Goal: Task Accomplishment & Management: Complete application form

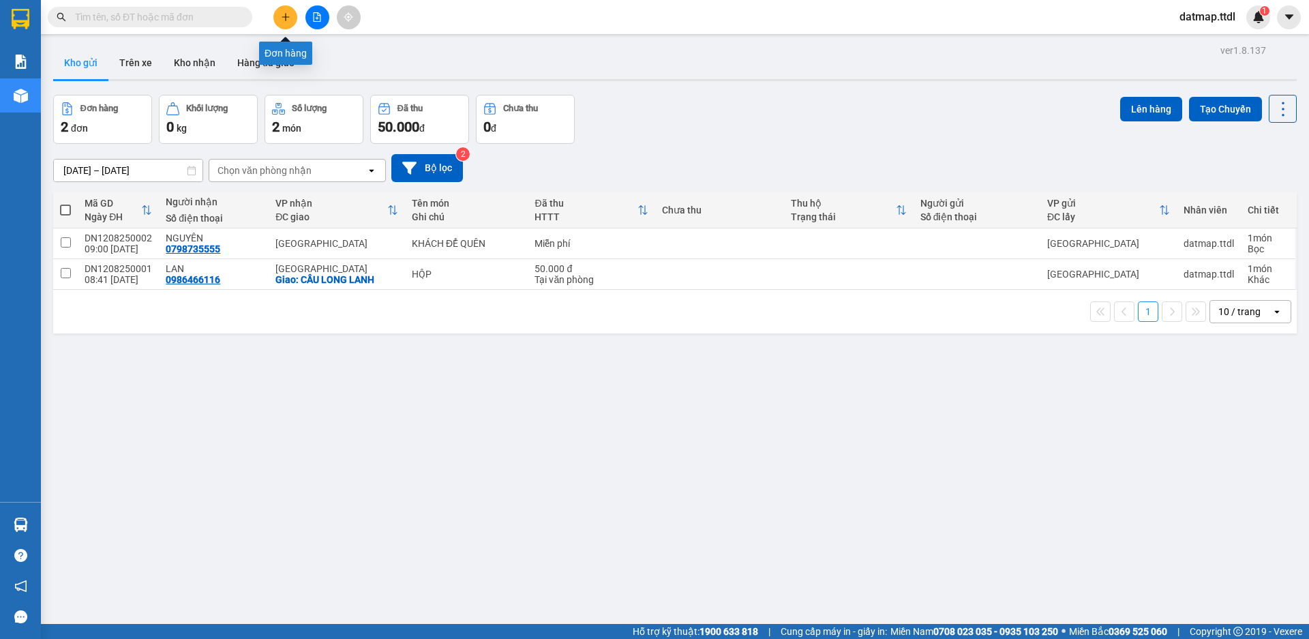
click at [286, 16] on icon "plus" at bounding box center [285, 16] width 1 height 7
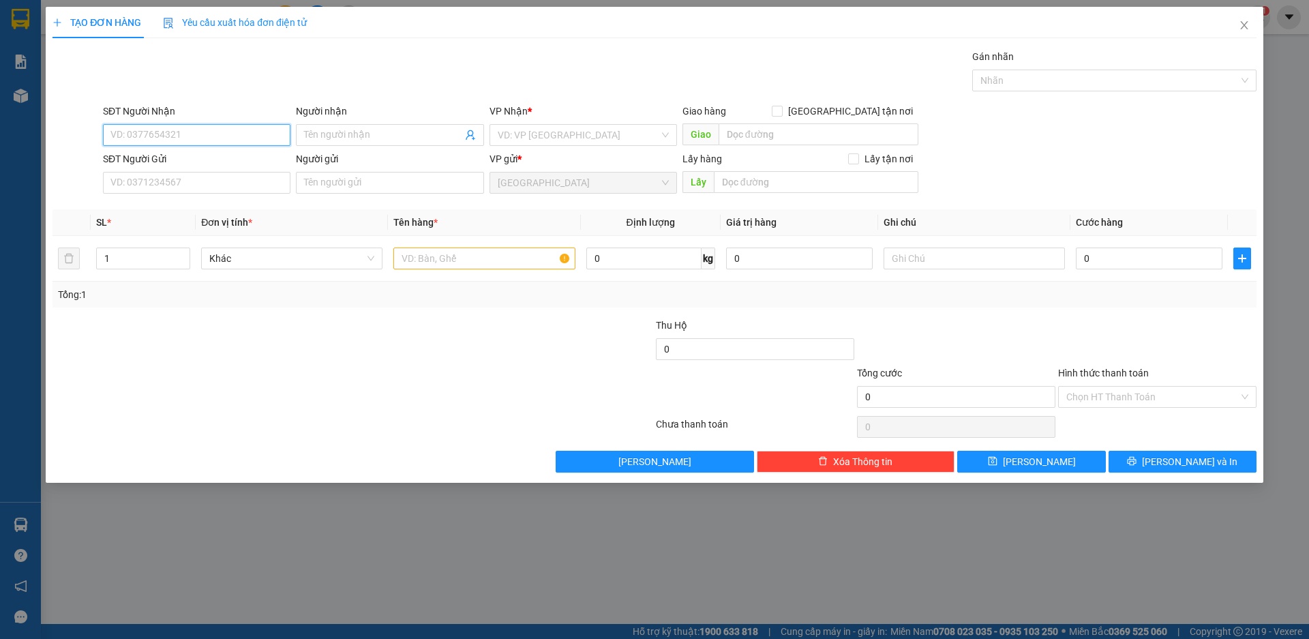
click at [224, 134] on input "SĐT Người Nhận" at bounding box center [196, 135] width 187 height 22
click at [129, 136] on input "0365600685" at bounding box center [196, 135] width 187 height 22
click at [226, 139] on input "0368600685" at bounding box center [196, 135] width 187 height 22
type input "0368600685"
click at [366, 136] on input "Người nhận" at bounding box center [382, 134] width 157 height 15
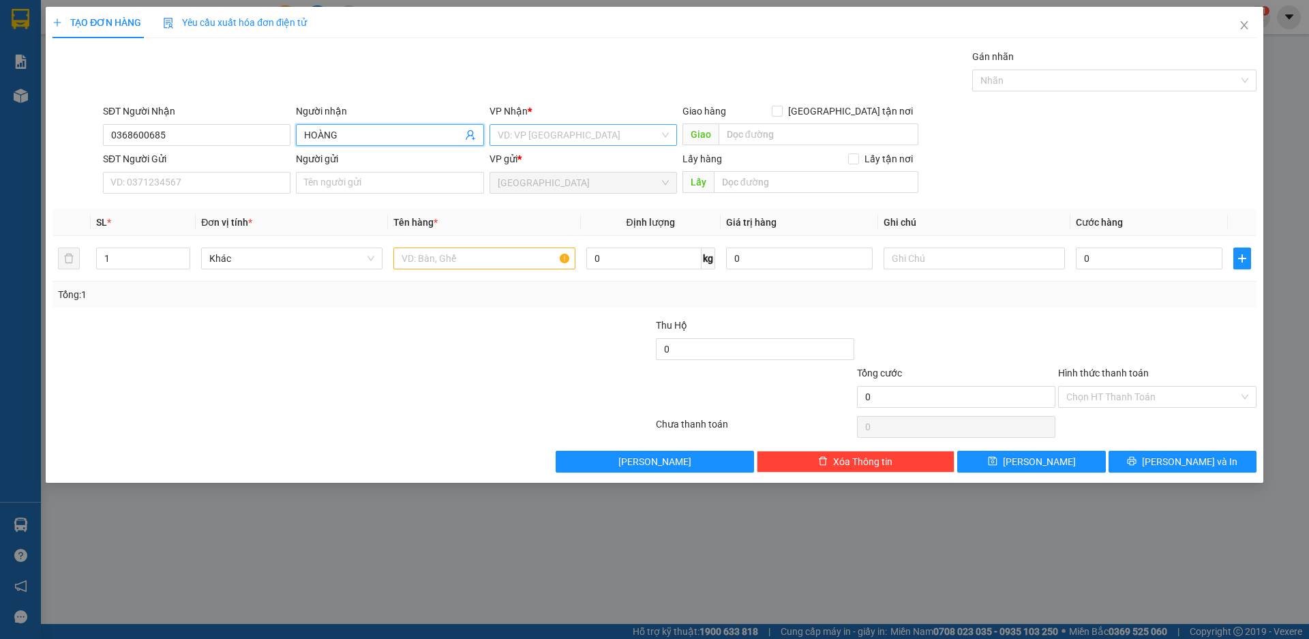
type input "HOÀNG"
click at [540, 129] on input "search" at bounding box center [579, 135] width 162 height 20
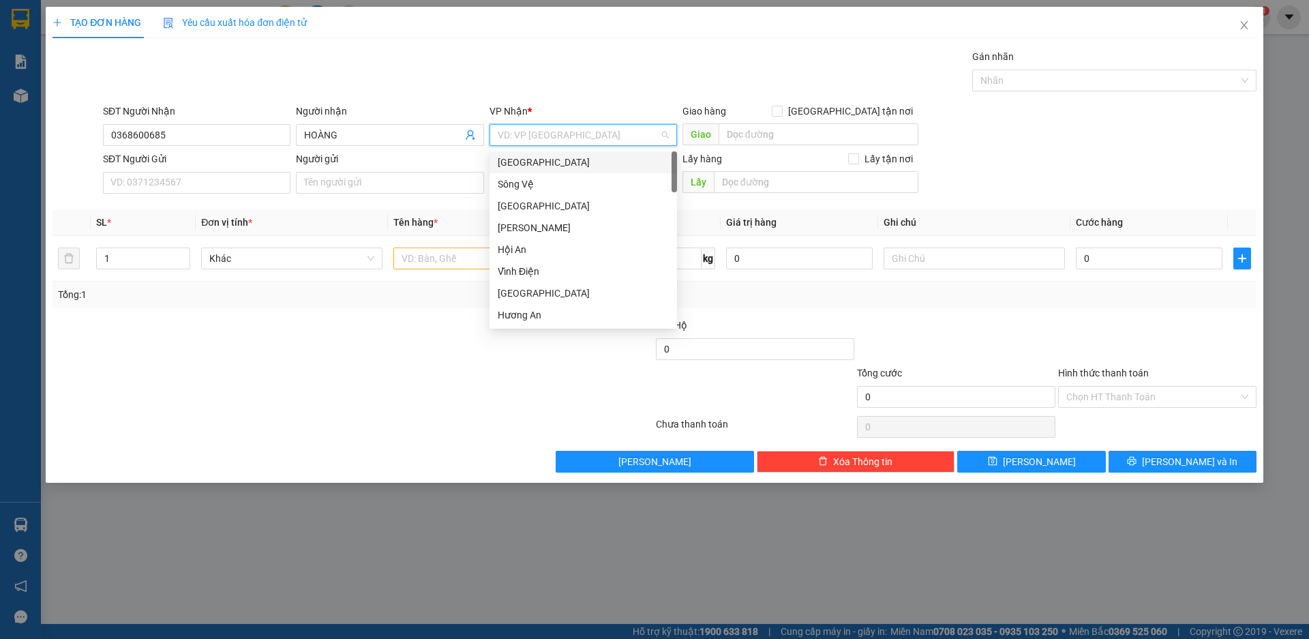
click at [517, 163] on div "[GEOGRAPHIC_DATA]" at bounding box center [583, 162] width 171 height 15
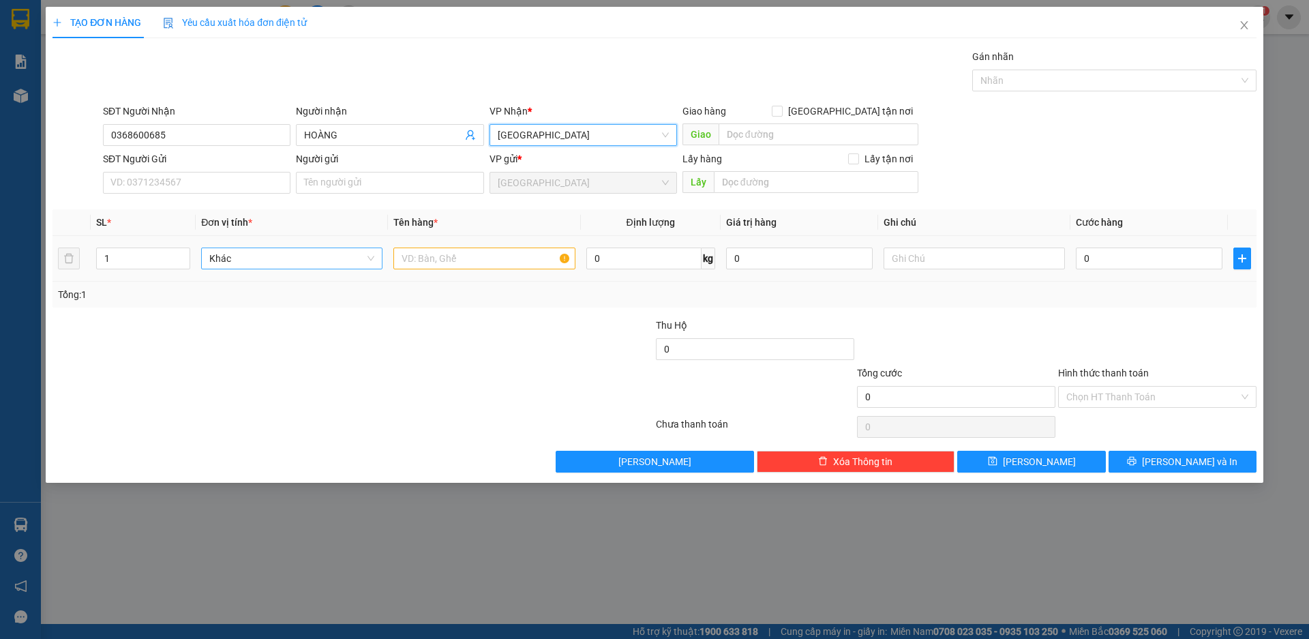
click at [249, 257] on span "Khác" at bounding box center [291, 258] width 165 height 20
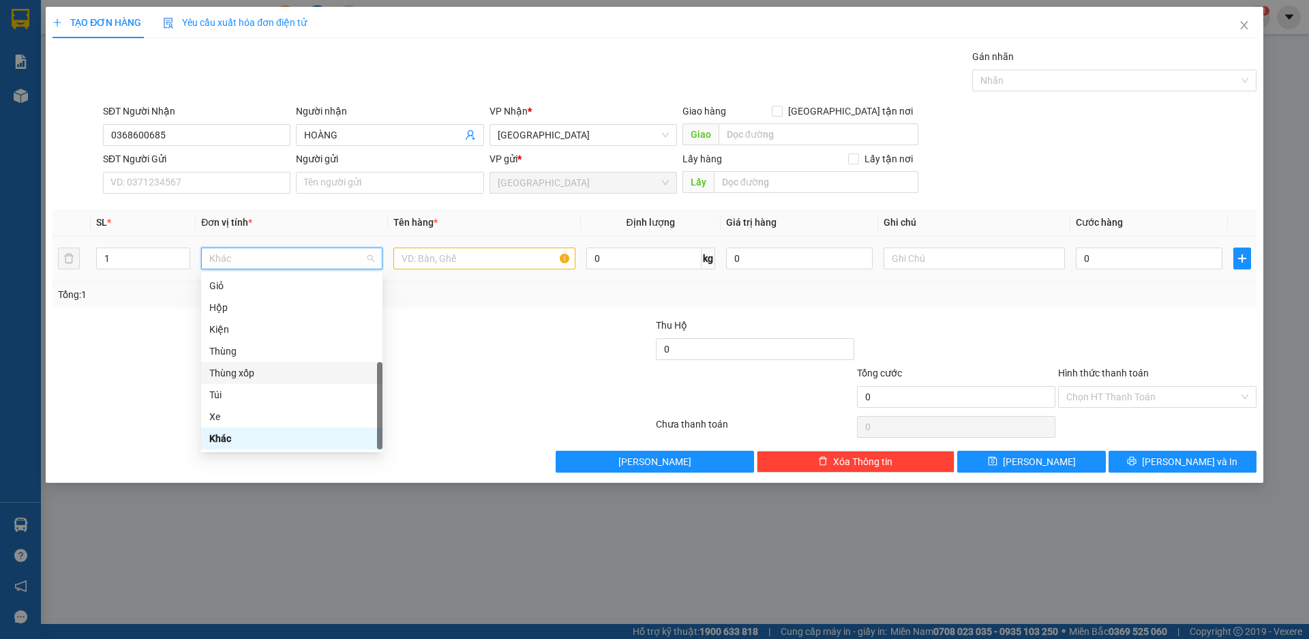
click at [239, 371] on div "Thùng xốp" at bounding box center [291, 372] width 165 height 15
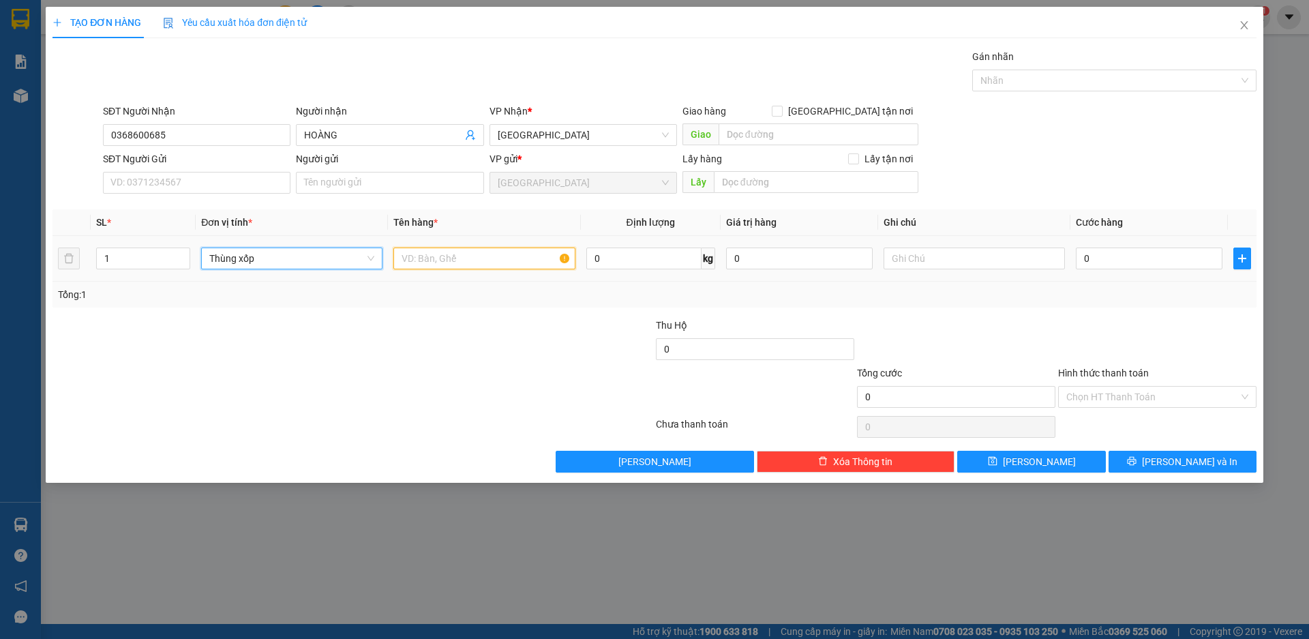
click at [450, 258] on input "text" at bounding box center [483, 258] width 181 height 22
type input "THỤC PHẨM"
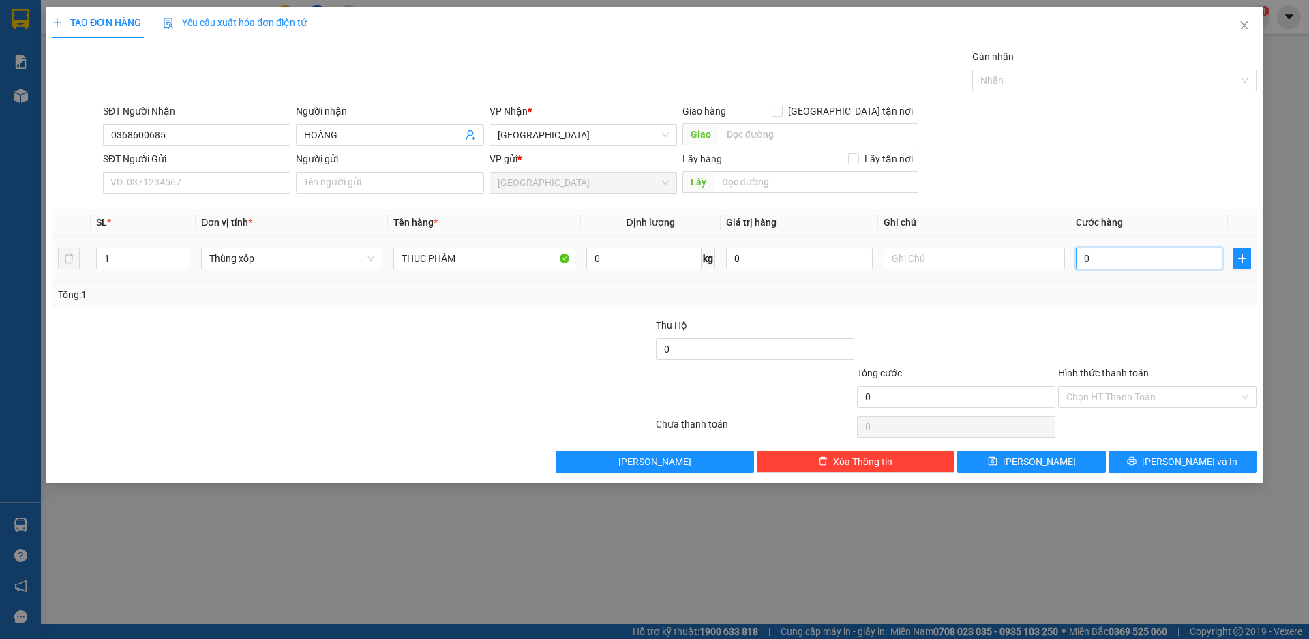
click at [1109, 262] on input "0" at bounding box center [1148, 258] width 147 height 22
type input "6"
type input "60"
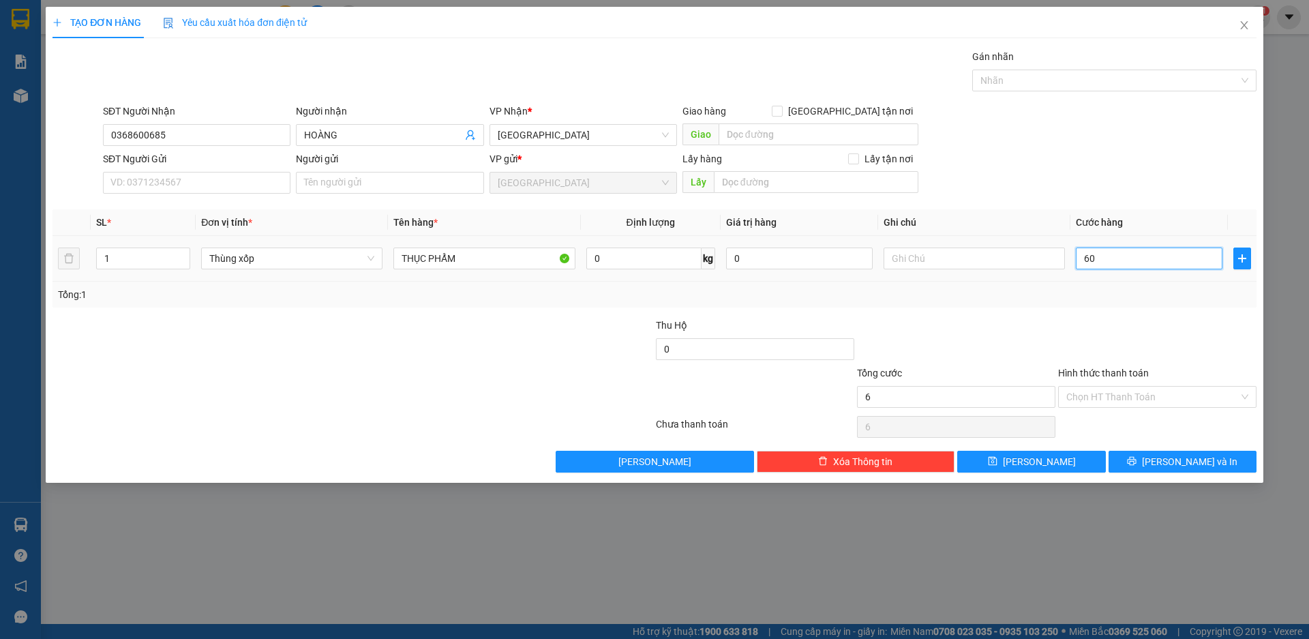
type input "60"
type input "600"
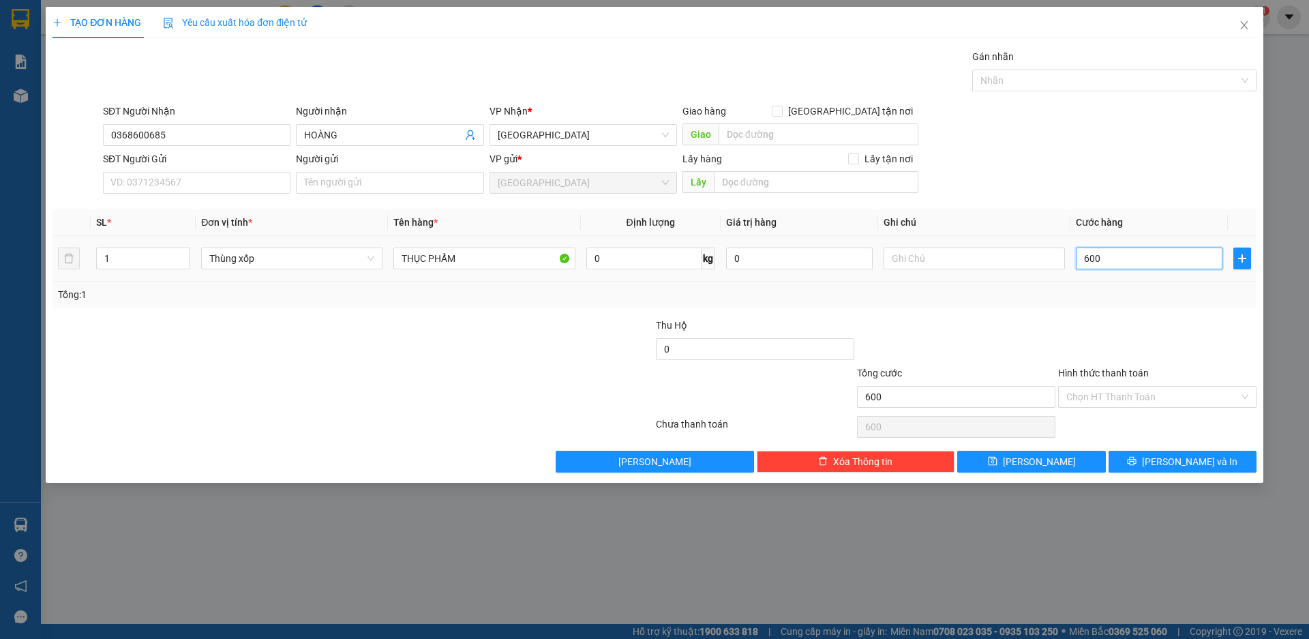
type input "6.000"
type input "60.000"
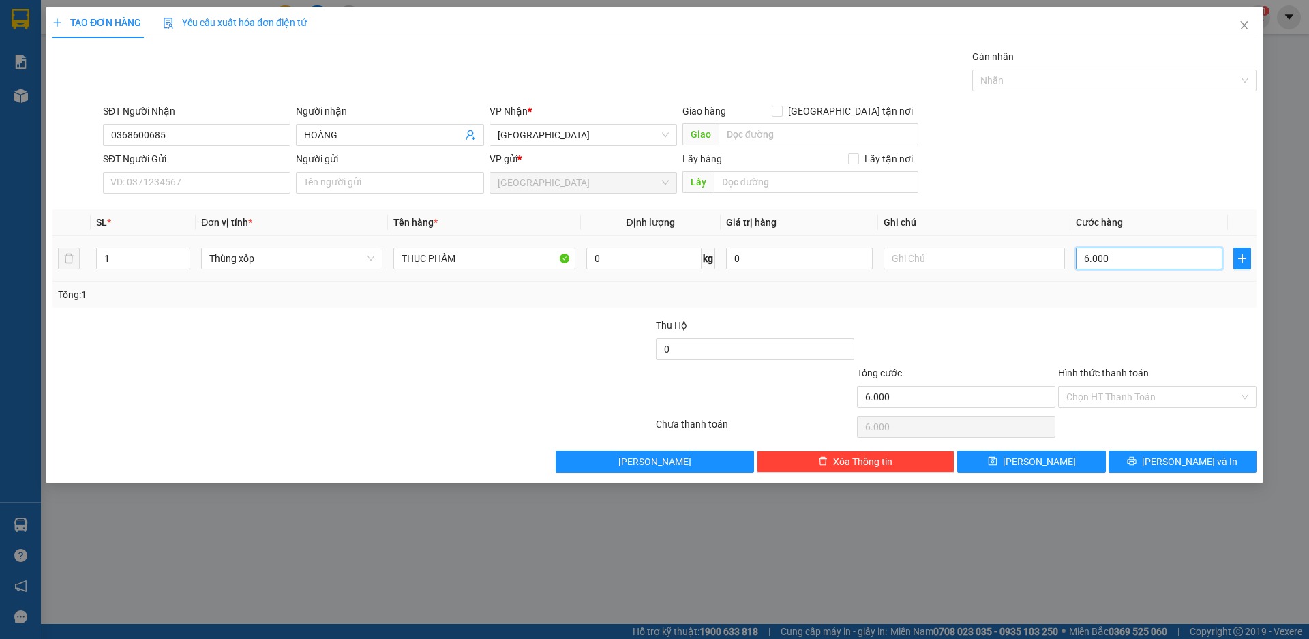
type input "60.000"
click at [1129, 393] on input "Hình thức thanh toán" at bounding box center [1152, 396] width 172 height 20
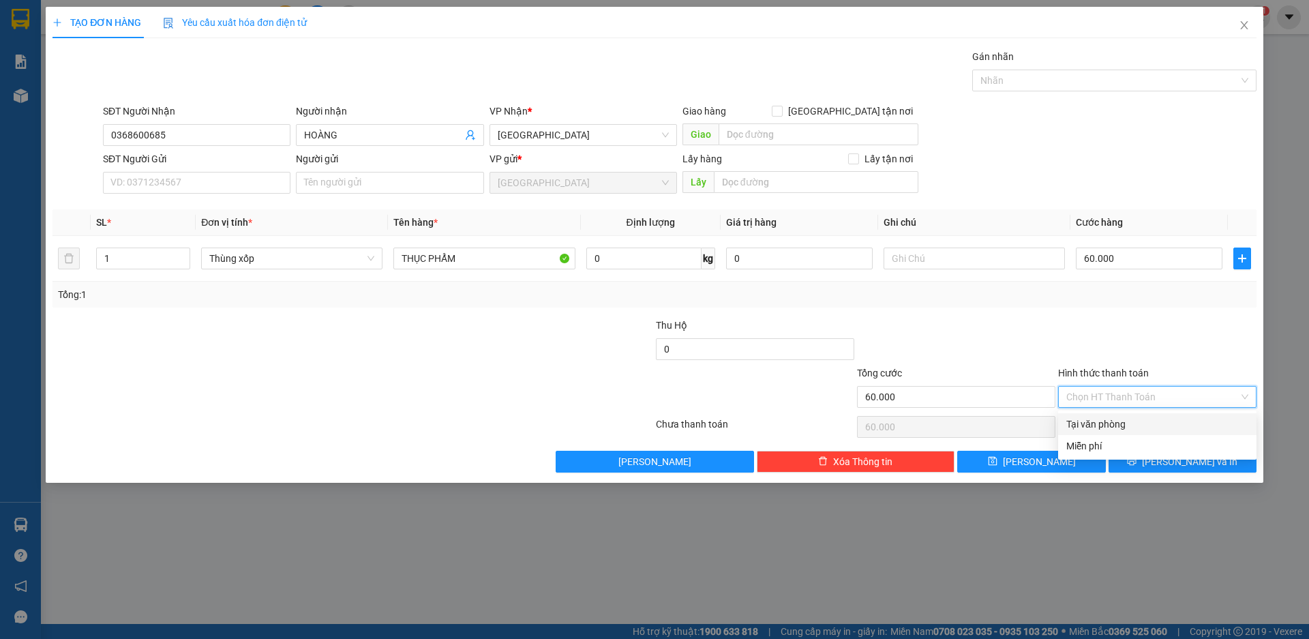
click at [1107, 424] on div "Tại văn phòng" at bounding box center [1157, 423] width 182 height 15
type input "0"
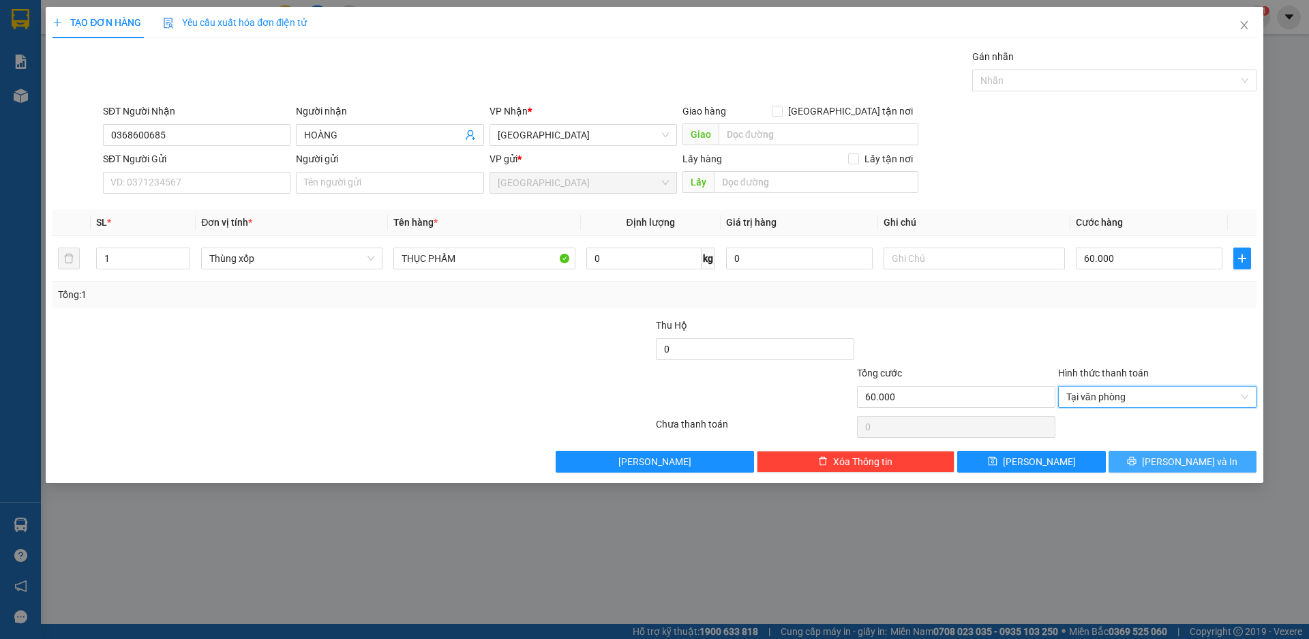
click at [1172, 461] on span "[PERSON_NAME] và In" at bounding box center [1189, 461] width 95 height 15
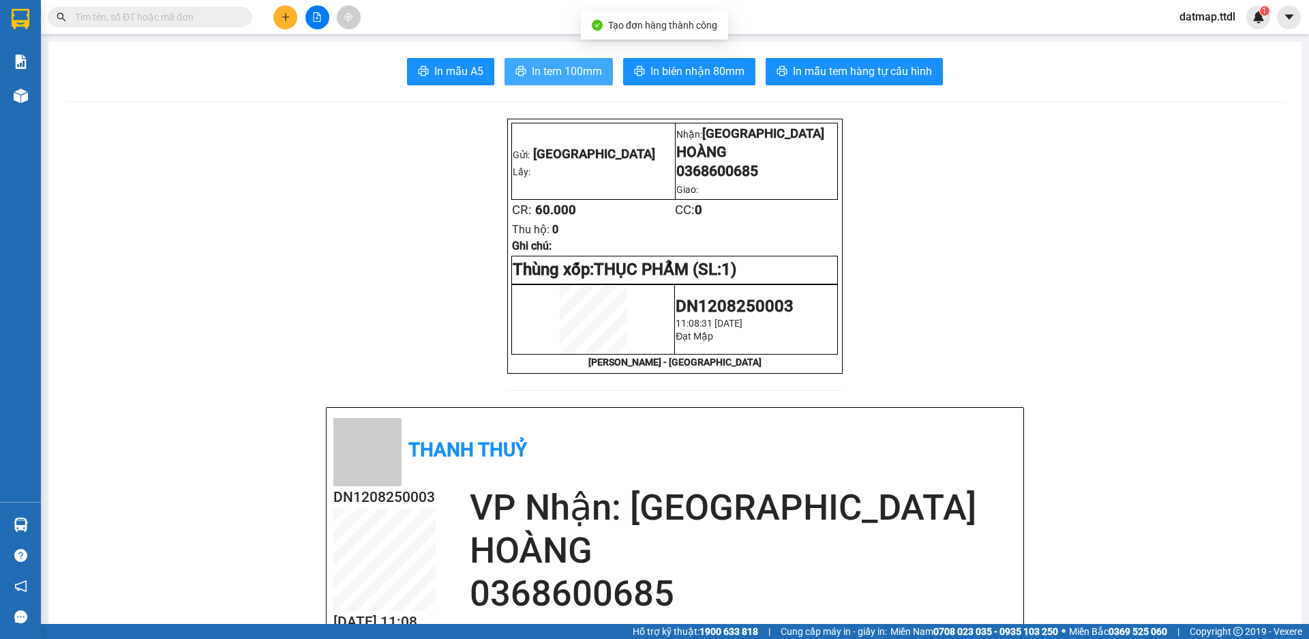
click at [542, 68] on span "In tem 100mm" at bounding box center [567, 71] width 70 height 17
